Goal: Task Accomplishment & Management: Use online tool/utility

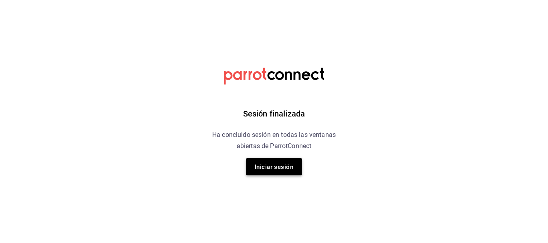
click at [262, 170] on font "Iniciar sesión" at bounding box center [274, 167] width 38 height 7
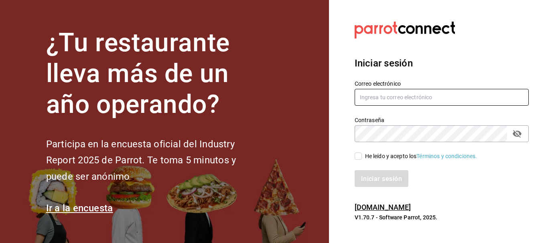
type input "[EMAIL_ADDRESS][DOMAIN_NAME]"
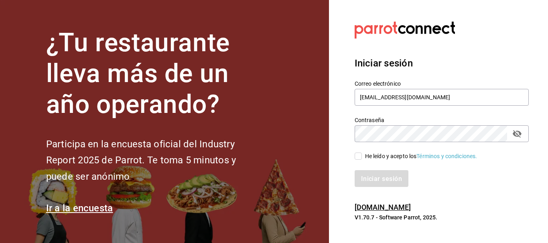
click at [358, 154] on input "He leído y acepto los Términos y condiciones." at bounding box center [357, 156] width 7 height 7
checkbox input "true"
click at [357, 180] on button "Iniciar sesión" at bounding box center [381, 178] width 55 height 17
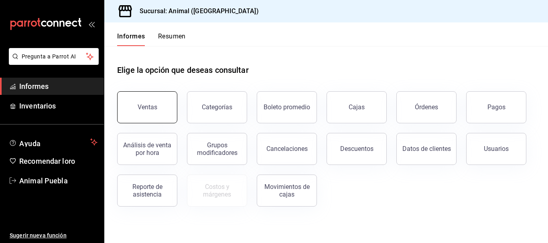
click at [139, 110] on font "Ventas" at bounding box center [147, 107] width 20 height 8
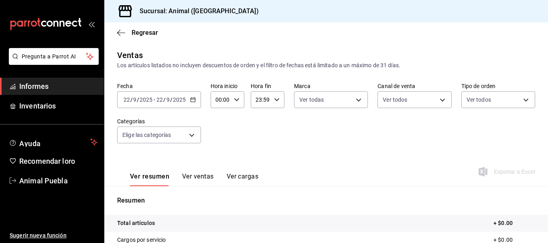
click at [218, 100] on input "00:00" at bounding box center [220, 100] width 20 height 16
click at [218, 98] on input "00:00" at bounding box center [220, 100] width 20 height 16
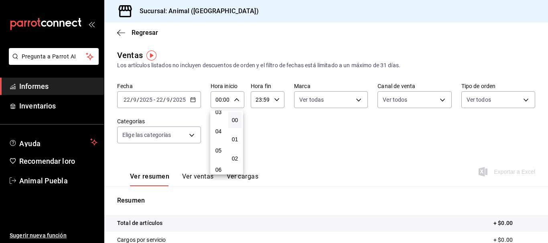
scroll to position [73, 0]
click at [217, 144] on font "05" at bounding box center [218, 143] width 6 height 6
type input "05:00"
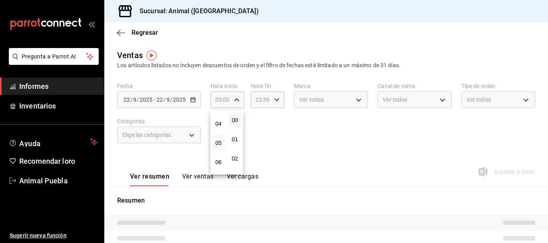
click at [270, 100] on div at bounding box center [274, 121] width 548 height 243
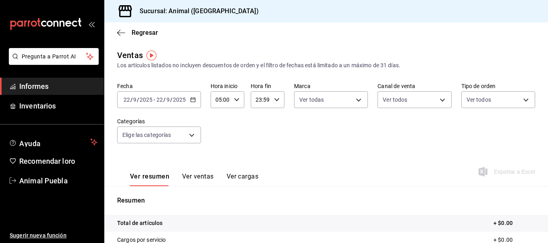
click at [263, 100] on input "23:59" at bounding box center [261, 100] width 20 height 16
click at [252, 100] on div at bounding box center [274, 121] width 548 height 243
drag, startPoint x: 256, startPoint y: 100, endPoint x: 273, endPoint y: 100, distance: 16.8
click at [273, 100] on div "23:59 Hora fin" at bounding box center [268, 99] width 34 height 17
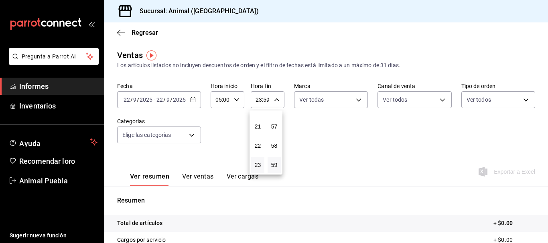
drag, startPoint x: 253, startPoint y: 101, endPoint x: 264, endPoint y: 99, distance: 10.5
click at [264, 99] on div at bounding box center [274, 121] width 548 height 243
drag, startPoint x: 256, startPoint y: 101, endPoint x: 273, endPoint y: 101, distance: 16.9
click at [273, 101] on div "23:59 Hora fin" at bounding box center [268, 99] width 34 height 17
drag, startPoint x: 254, startPoint y: 101, endPoint x: 266, endPoint y: 101, distance: 12.0
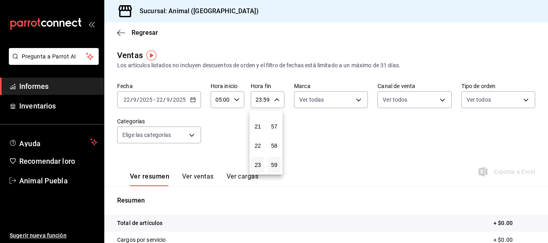
click at [266, 101] on div at bounding box center [274, 121] width 548 height 243
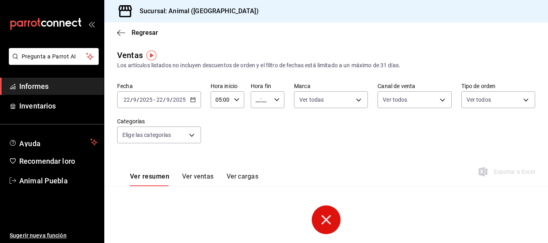
click at [256, 104] on input "__:__" at bounding box center [261, 100] width 20 height 16
click at [255, 160] on font "05" at bounding box center [258, 160] width 6 height 6
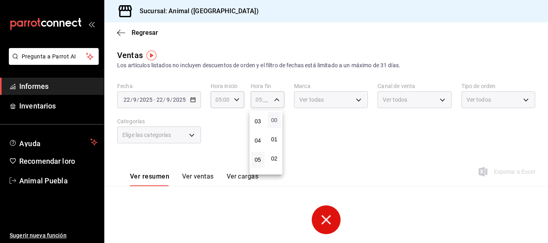
click at [271, 119] on font "00" at bounding box center [274, 120] width 6 height 6
type input "05:00"
click at [228, 133] on div at bounding box center [274, 121] width 548 height 243
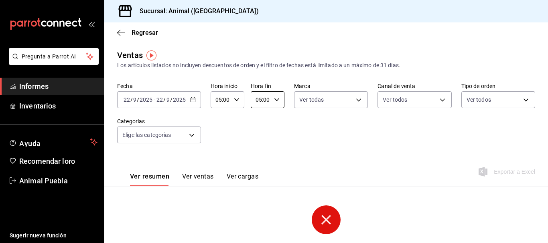
click at [175, 103] on input "2025" at bounding box center [179, 100] width 14 height 6
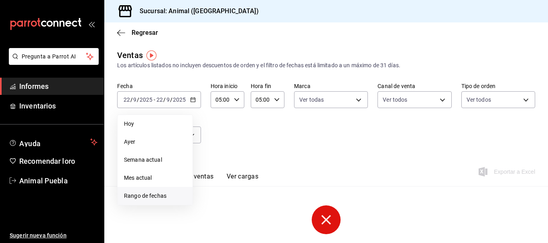
click at [144, 192] on li "Rango de fechas" at bounding box center [154, 196] width 75 height 18
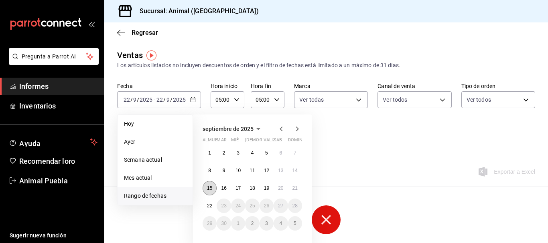
click at [212, 186] on font "15" at bounding box center [209, 189] width 5 height 6
click at [209, 206] on font "22" at bounding box center [209, 206] width 5 height 6
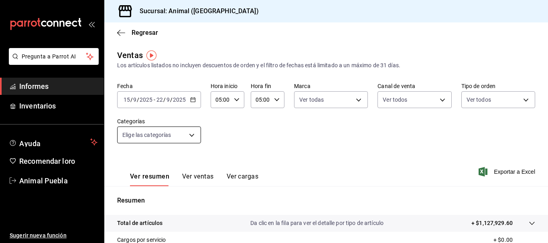
click at [190, 133] on body "Pregunta a Parrot AI Informes Inventarios Ayuda Recomendar loro Animal Puebla S…" at bounding box center [274, 121] width 548 height 243
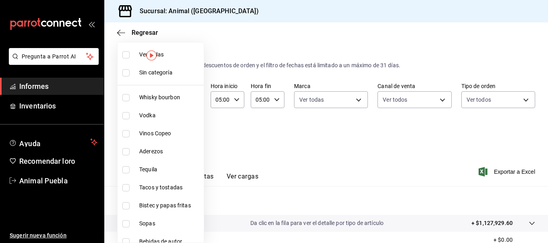
click at [131, 56] on label at bounding box center [127, 54] width 10 height 7
click at [129, 56] on input "checkbox" at bounding box center [125, 54] width 7 height 7
checkbox input "false"
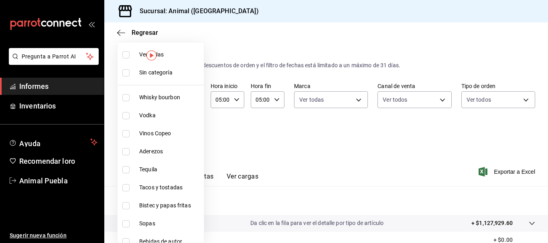
checkbox input "false"
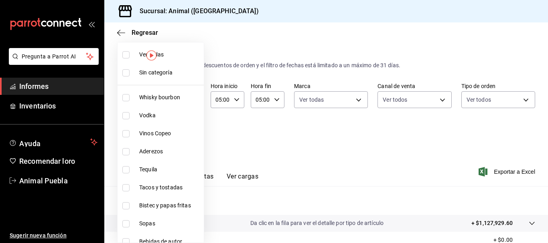
checkbox input "false"
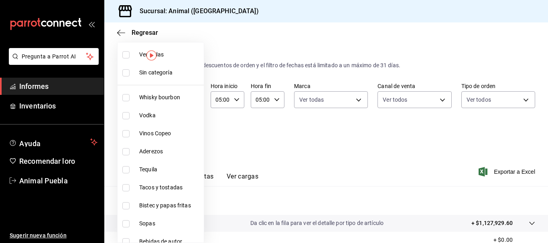
checkbox input "false"
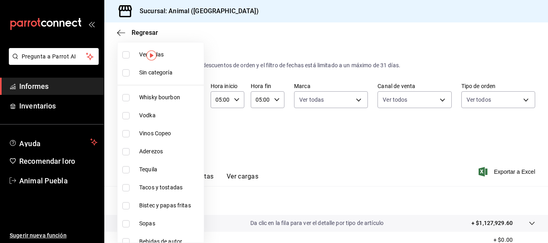
checkbox input "false"
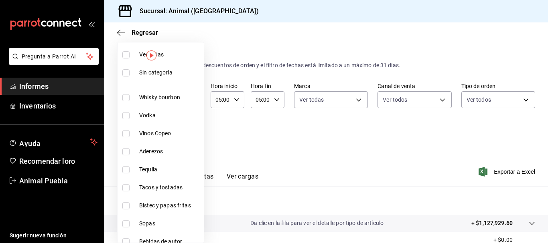
checkbox input "false"
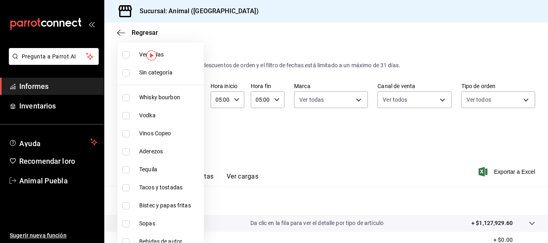
checkbox input "false"
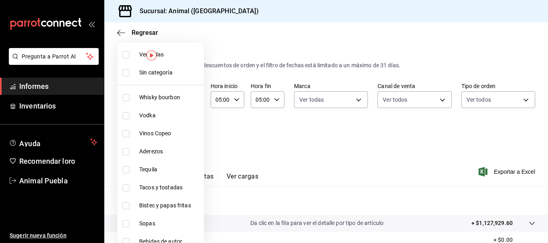
checkbox input "false"
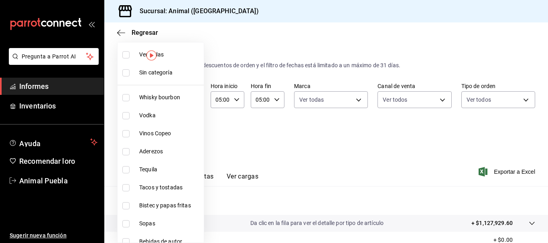
checkbox input "false"
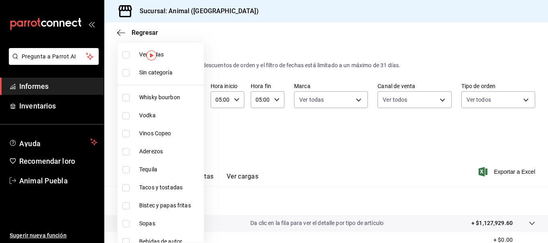
checkbox input "false"
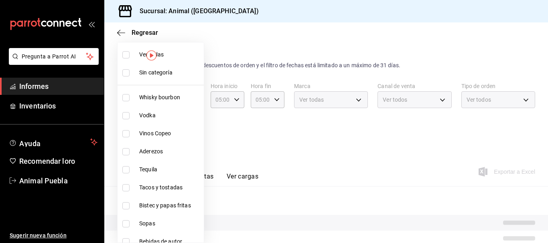
click at [138, 57] on li "Ver todas" at bounding box center [160, 55] width 86 height 18
type input "696422f3-042f-4992-a796-20cec1d2addd,ab2f2cdd-2d2d-455a-bd59-969ed93fbee5,5744a…"
checkbox input "true"
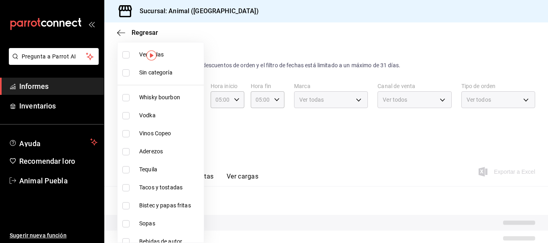
checkbox input "true"
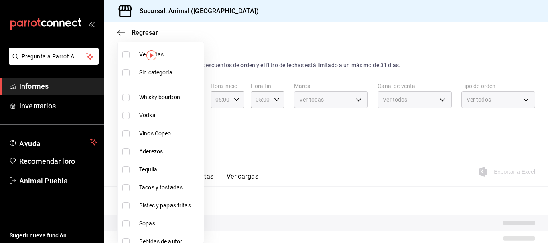
checkbox input "true"
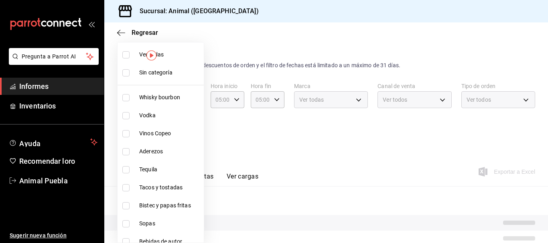
checkbox input "true"
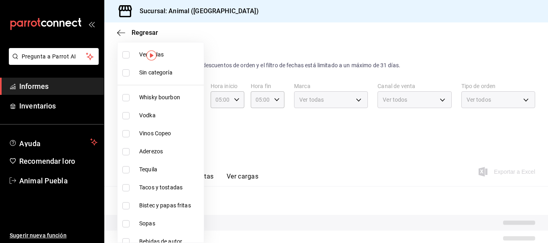
checkbox input "true"
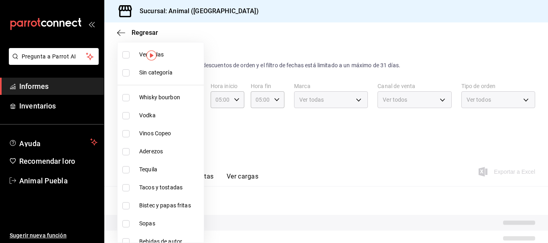
checkbox input "true"
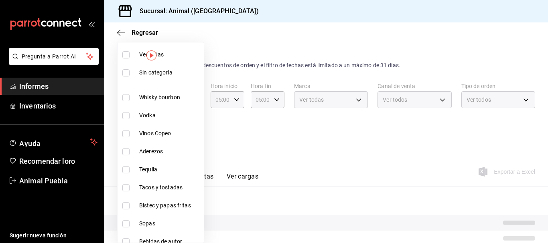
checkbox input "true"
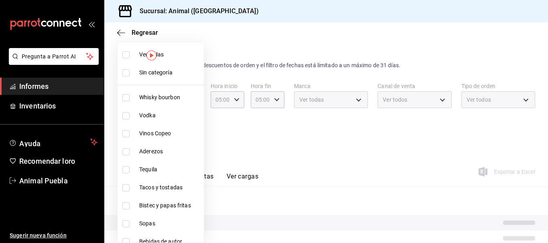
checkbox input "true"
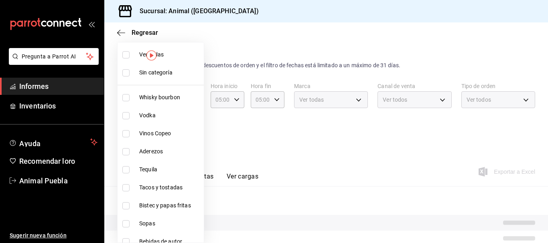
checkbox input "true"
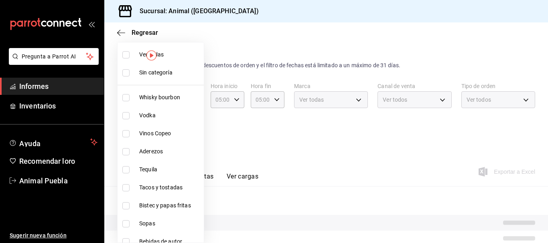
checkbox input "true"
click at [123, 73] on input "checkbox" at bounding box center [125, 72] width 7 height 7
checkbox input "true"
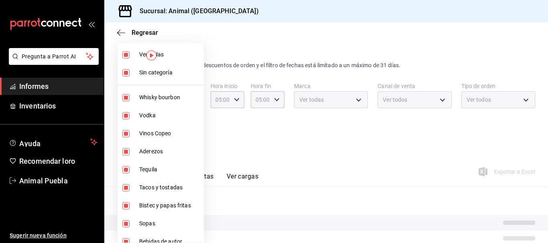
click at [293, 153] on div at bounding box center [274, 121] width 548 height 243
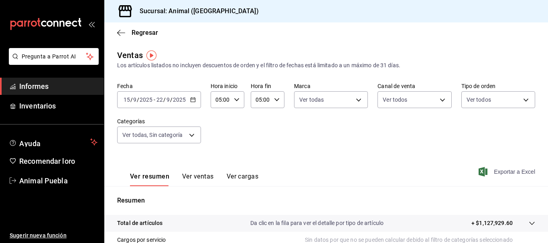
click at [493, 170] on font "Exportar a Excel" at bounding box center [513, 172] width 41 height 6
